Goal: Task Accomplishment & Management: Manage account settings

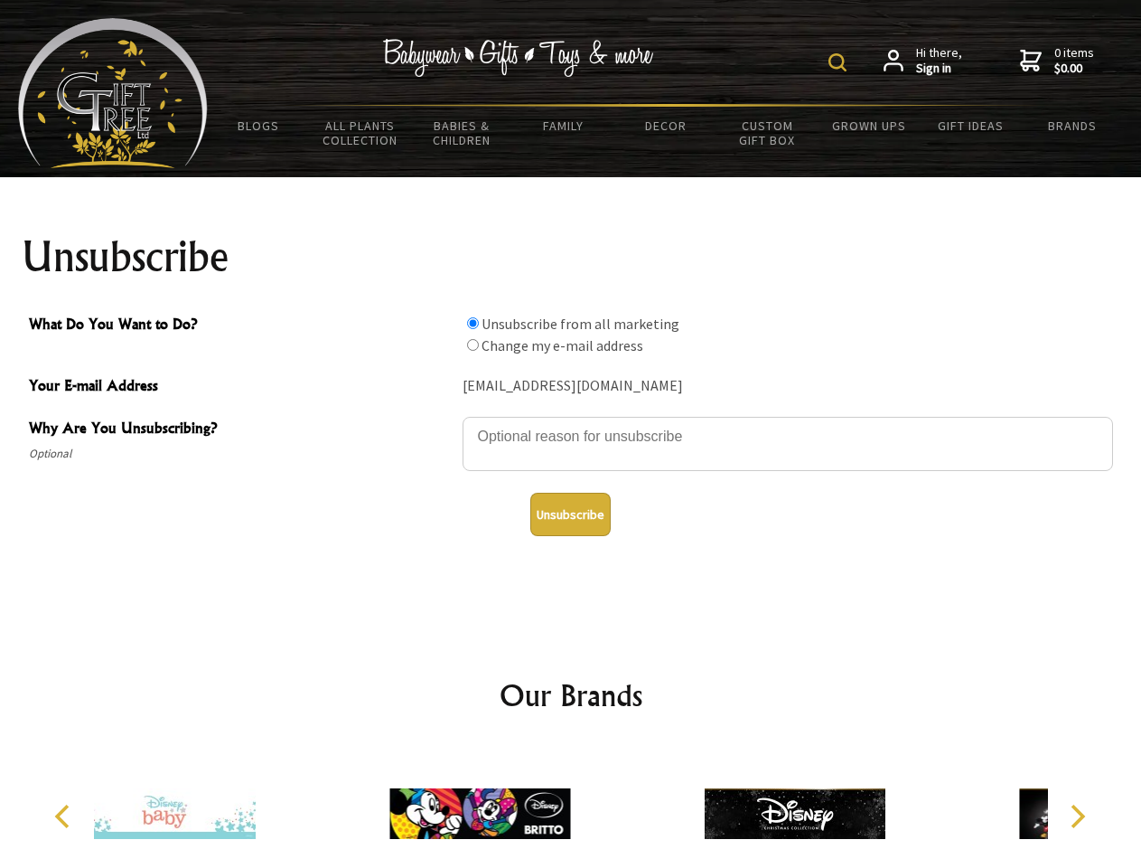
click at [840, 62] on img at bounding box center [838, 62] width 18 height 18
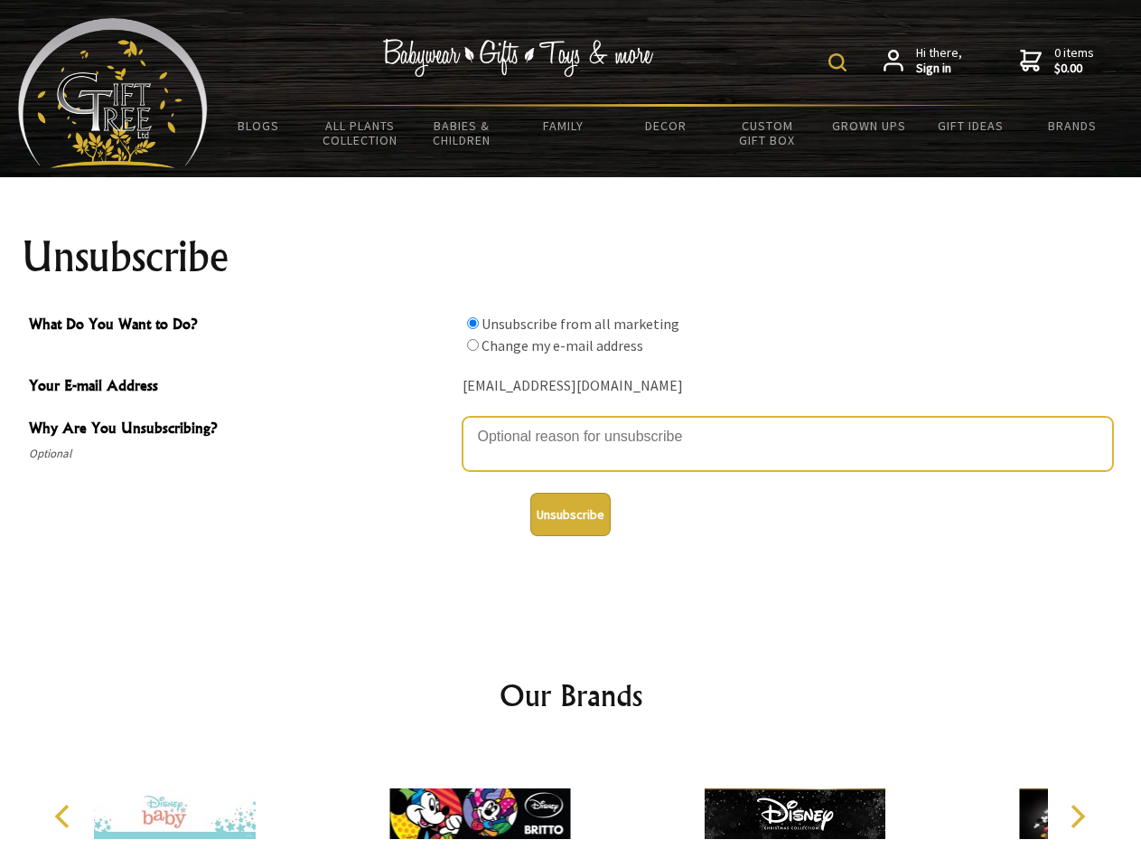
click at [571, 423] on textarea "Why Are You Unsubscribing?" at bounding box center [788, 444] width 651 height 54
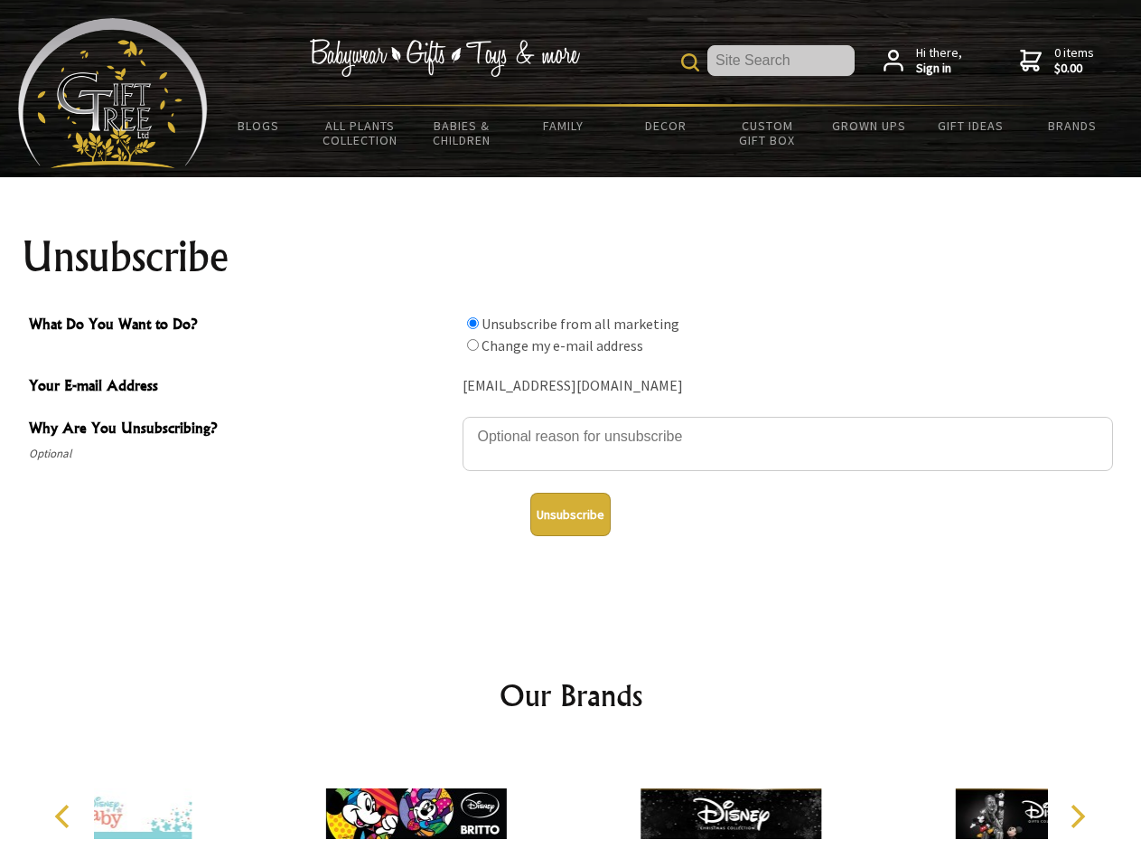
click at [473, 323] on input "What Do You Want to Do?" at bounding box center [473, 323] width 12 height 12
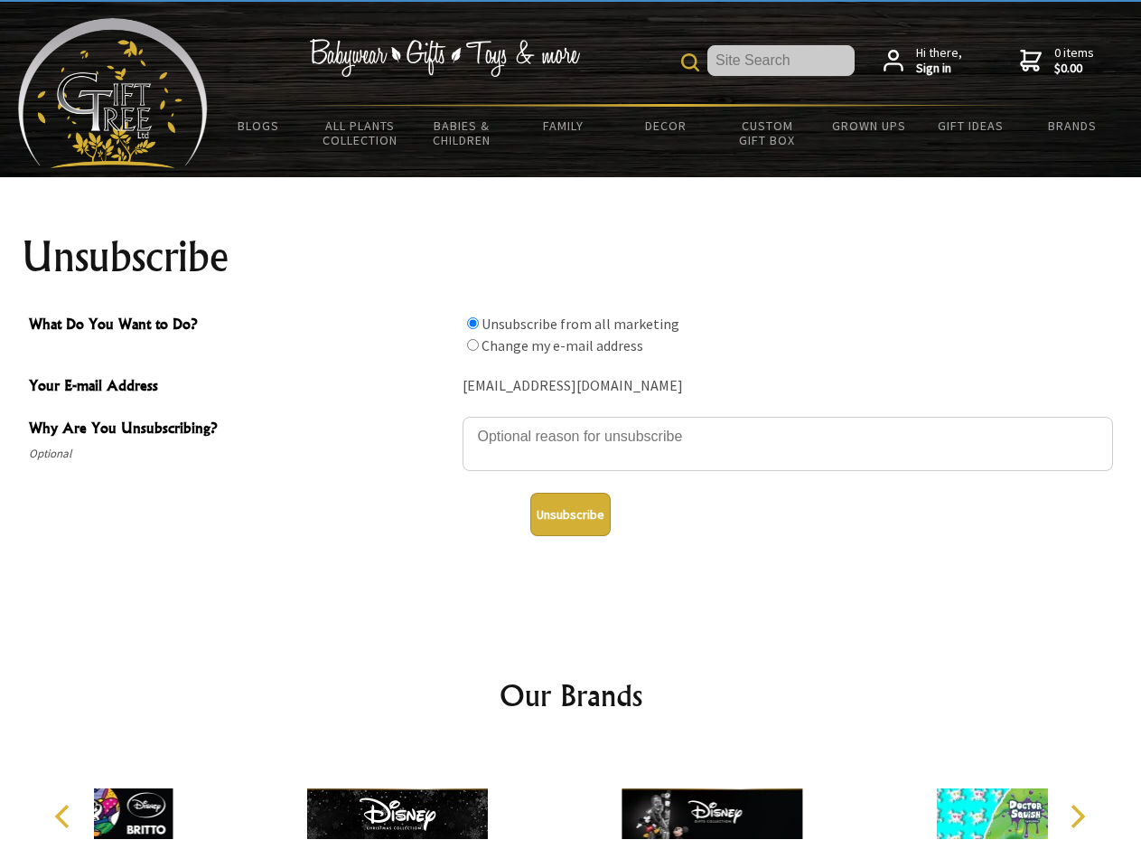
click at [473, 344] on input "What Do You Want to Do?" at bounding box center [473, 345] width 12 height 12
radio input "true"
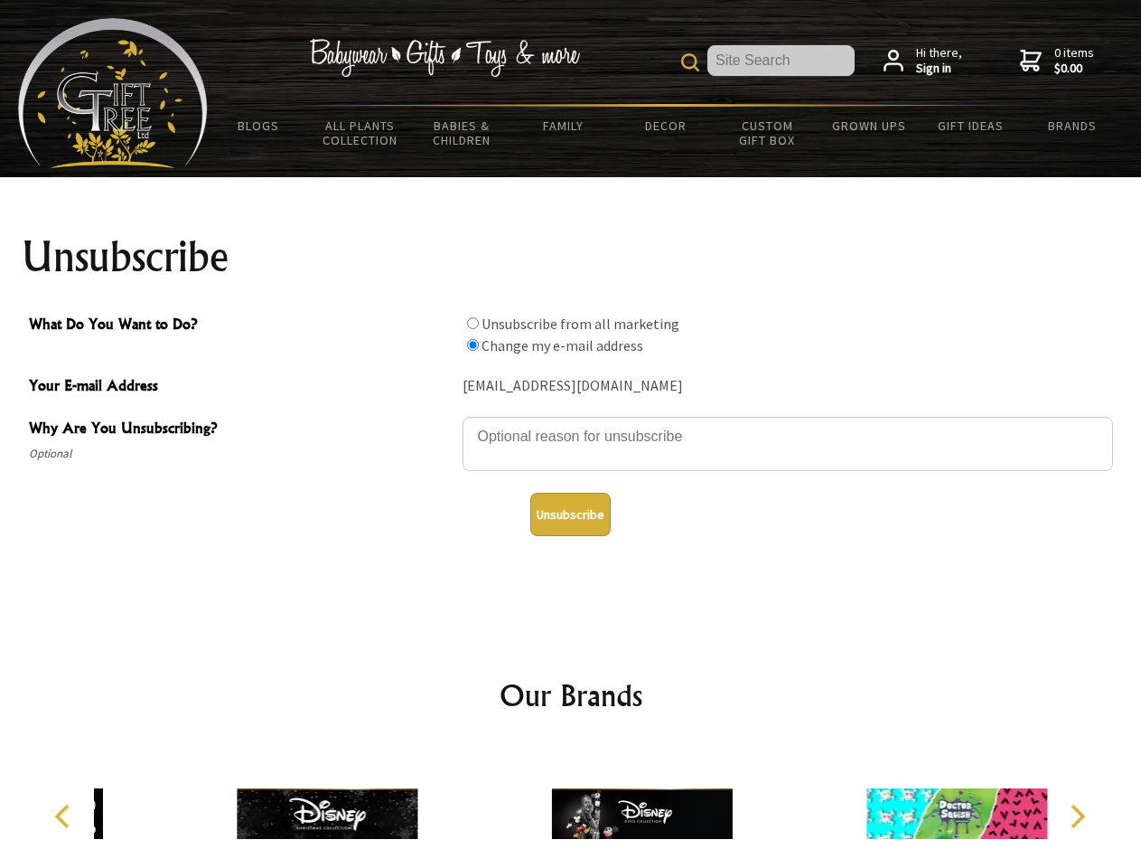
click at [570, 514] on button "Unsubscribe" at bounding box center [570, 514] width 80 height 43
click at [65, 816] on icon "Previous" at bounding box center [63, 815] width 23 height 23
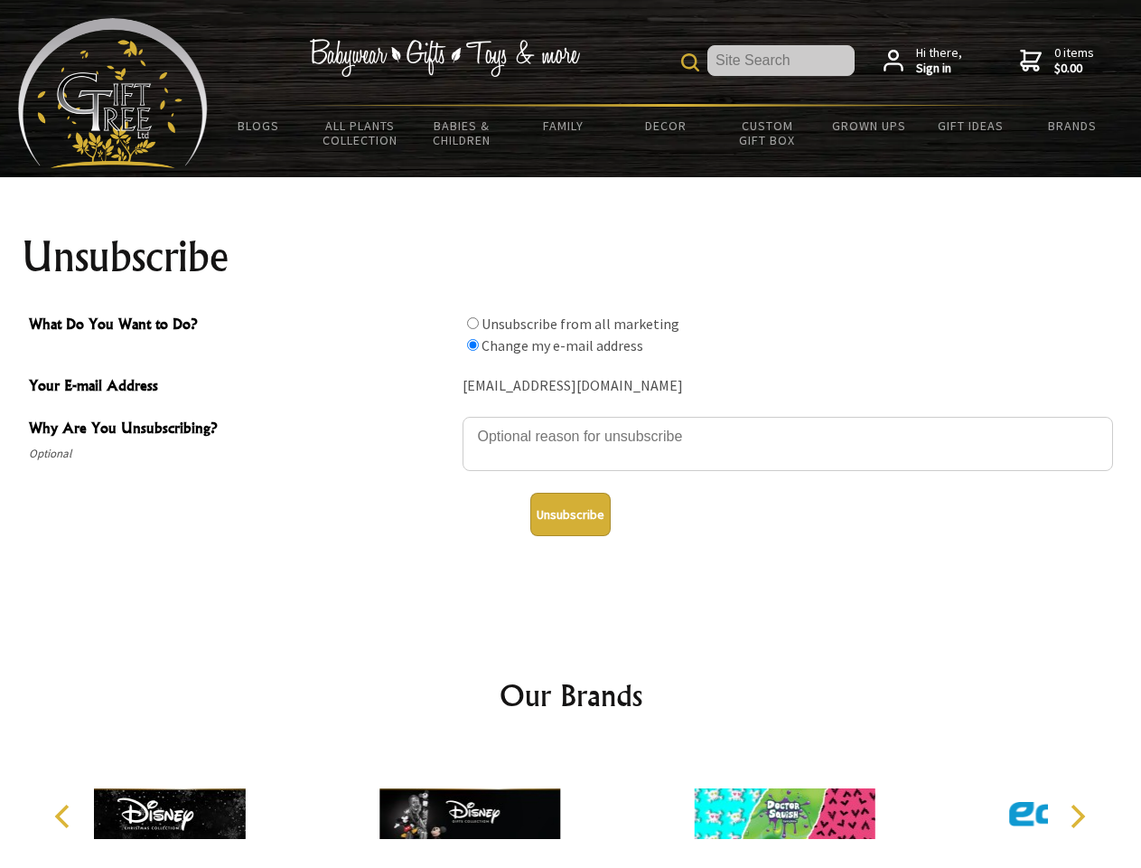
click at [1077, 816] on icon "Next" at bounding box center [1076, 815] width 23 height 23
